Goal: Information Seeking & Learning: Compare options

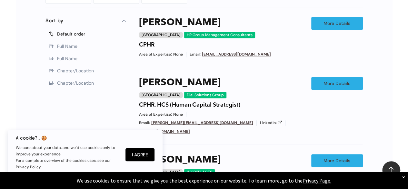
scroll to position [347, 0]
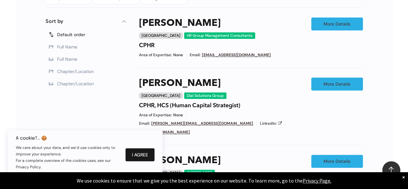
click at [133, 154] on button "I Agree" at bounding box center [139, 154] width 29 height 13
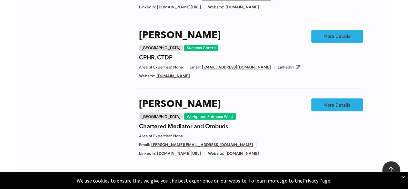
click at [165, 30] on h3 "[PERSON_NAME]" at bounding box center [180, 36] width 82 height 12
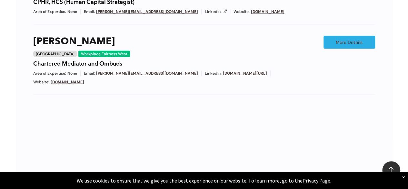
scroll to position [738, 0]
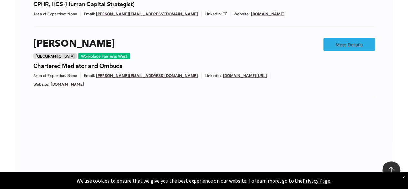
click at [42, 44] on h3 "[PERSON_NAME]" at bounding box center [74, 44] width 82 height 12
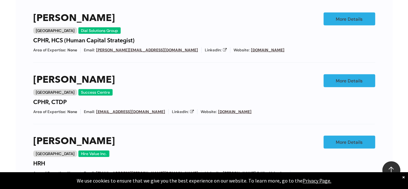
scroll to position [696, 0]
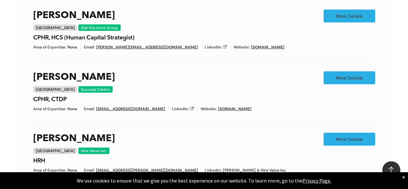
click at [41, 80] on h3 "[PERSON_NAME]" at bounding box center [74, 77] width 82 height 12
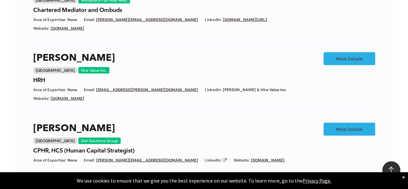
click at [46, 62] on h3 "[PERSON_NAME]" at bounding box center [74, 58] width 82 height 12
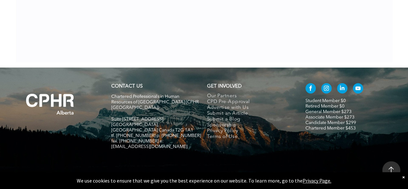
scroll to position [662, 0]
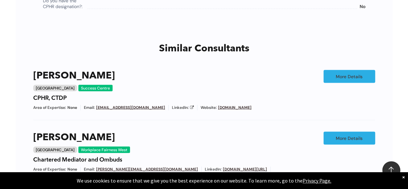
click at [44, 77] on h3 "[PERSON_NAME]" at bounding box center [74, 76] width 82 height 12
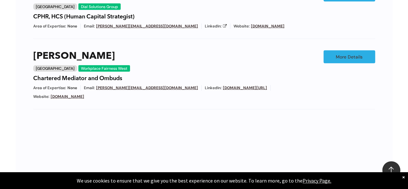
click at [50, 56] on h3 "[PERSON_NAME]" at bounding box center [74, 56] width 82 height 12
